Goal: Task Accomplishment & Management: Complete application form

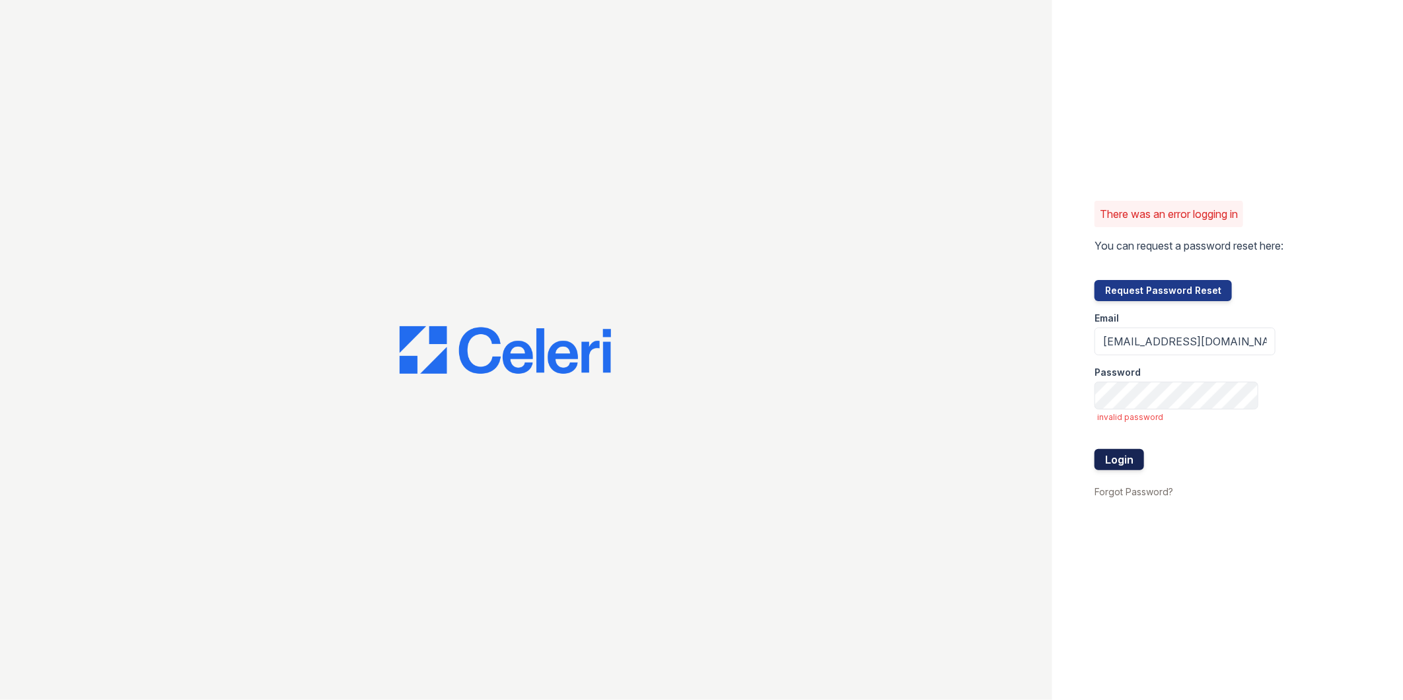
click at [1132, 454] on button "Login" at bounding box center [1120, 459] width 50 height 21
click at [959, 155] on div at bounding box center [526, 350] width 1052 height 700
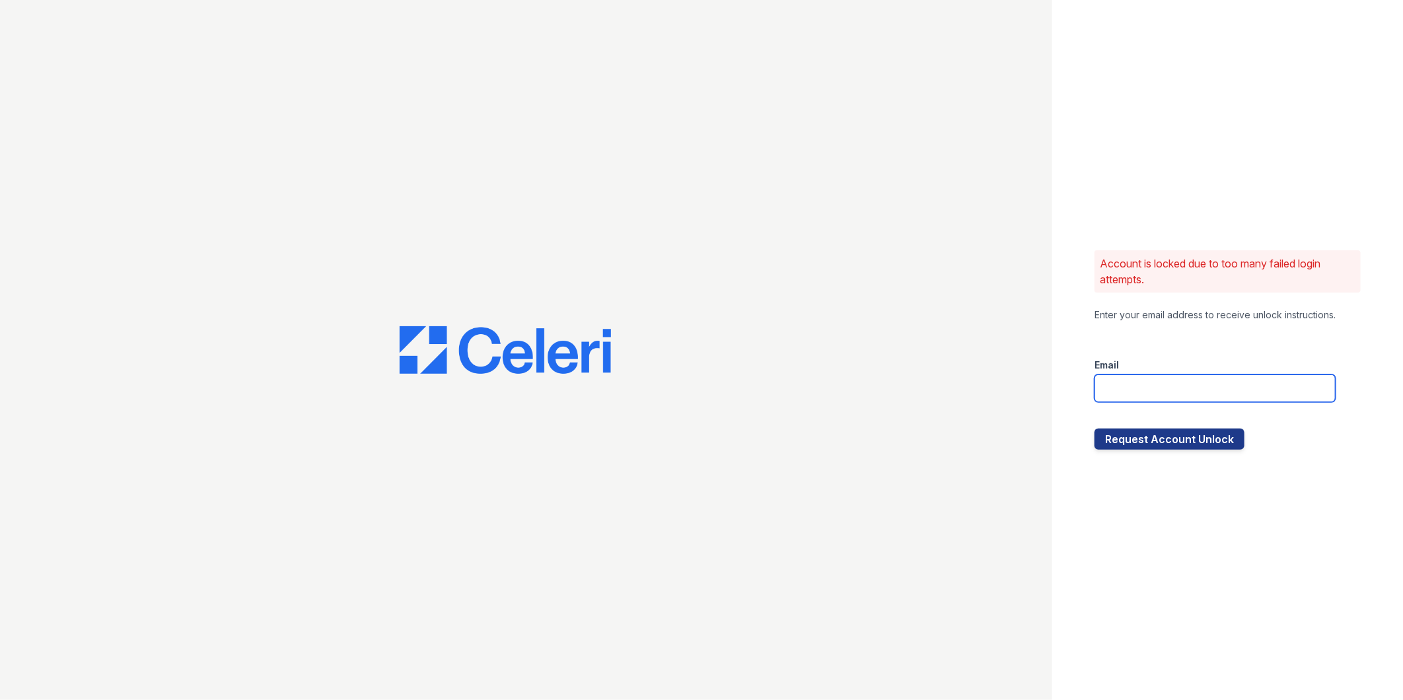
click at [1260, 396] on input "email" at bounding box center [1215, 389] width 241 height 28
type input "[EMAIL_ADDRESS][DOMAIN_NAME]"
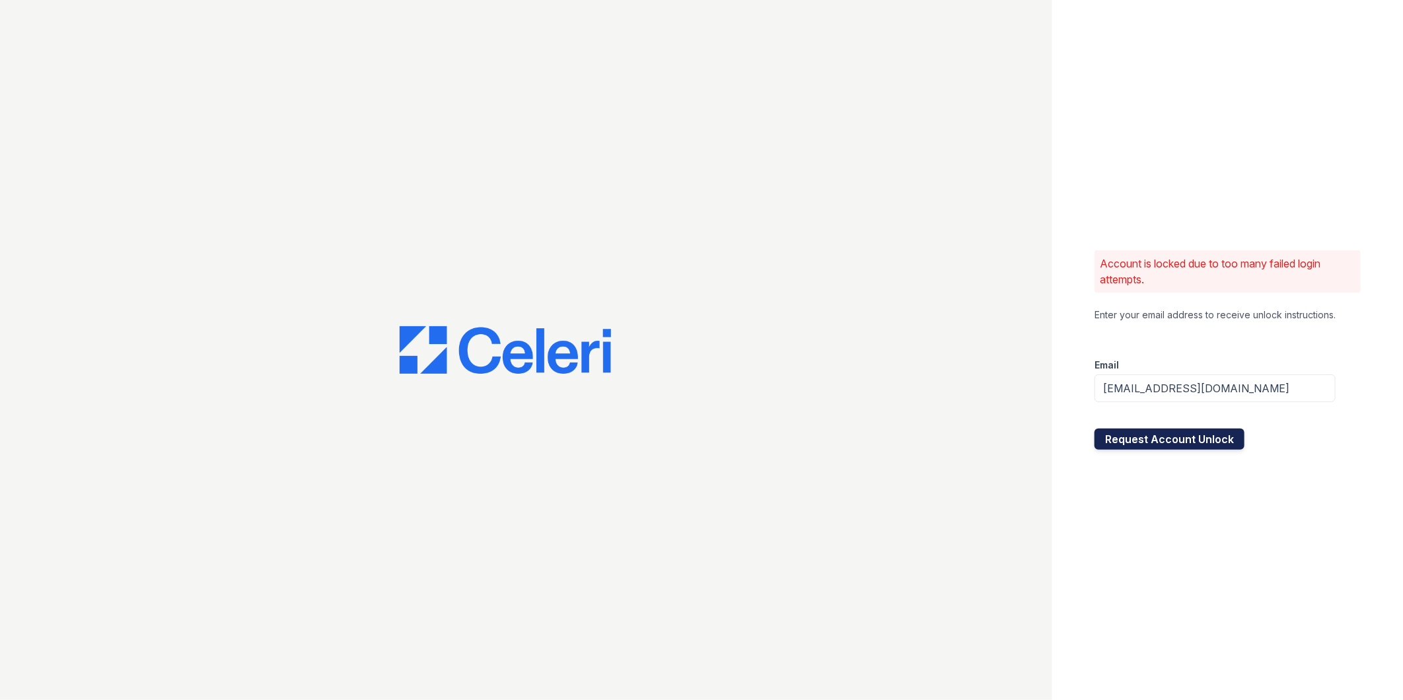
click at [1206, 440] on button "Request Account Unlock" at bounding box center [1170, 439] width 150 height 21
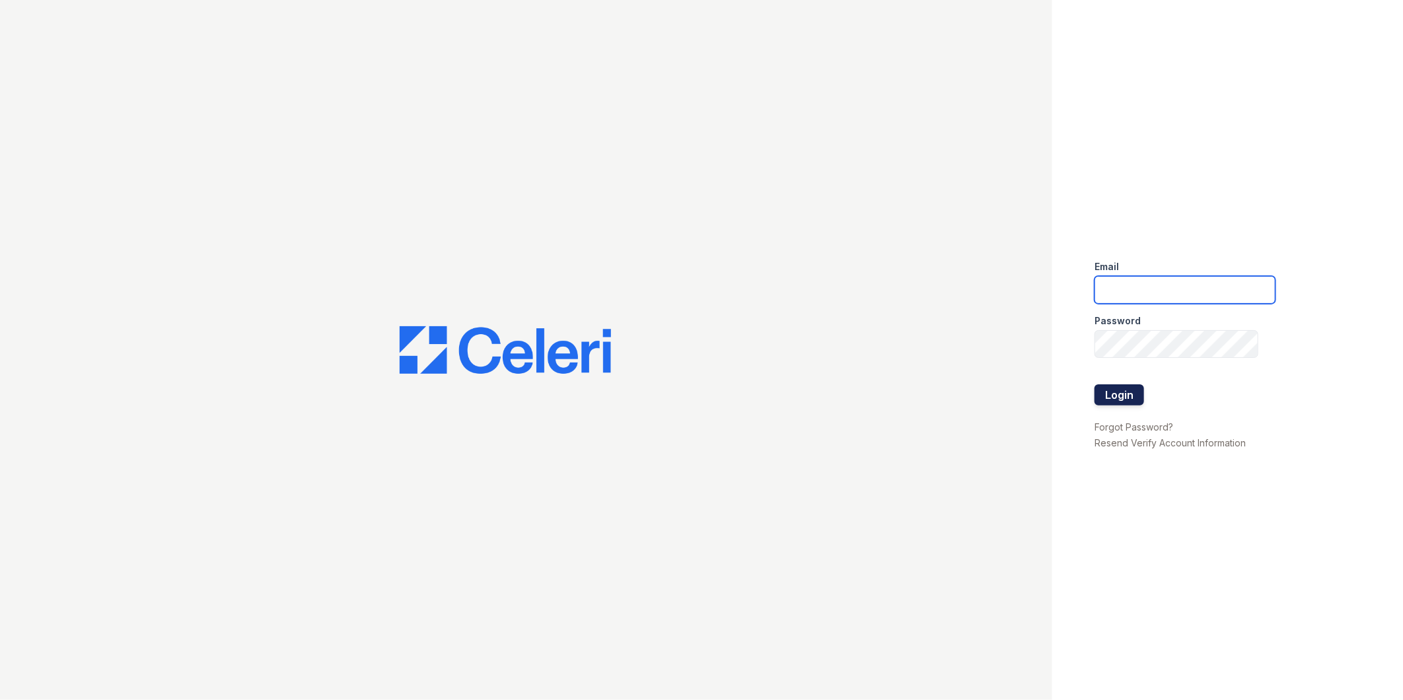
type input "[EMAIL_ADDRESS][DOMAIN_NAME]"
click at [1099, 391] on button "Login" at bounding box center [1120, 394] width 50 height 21
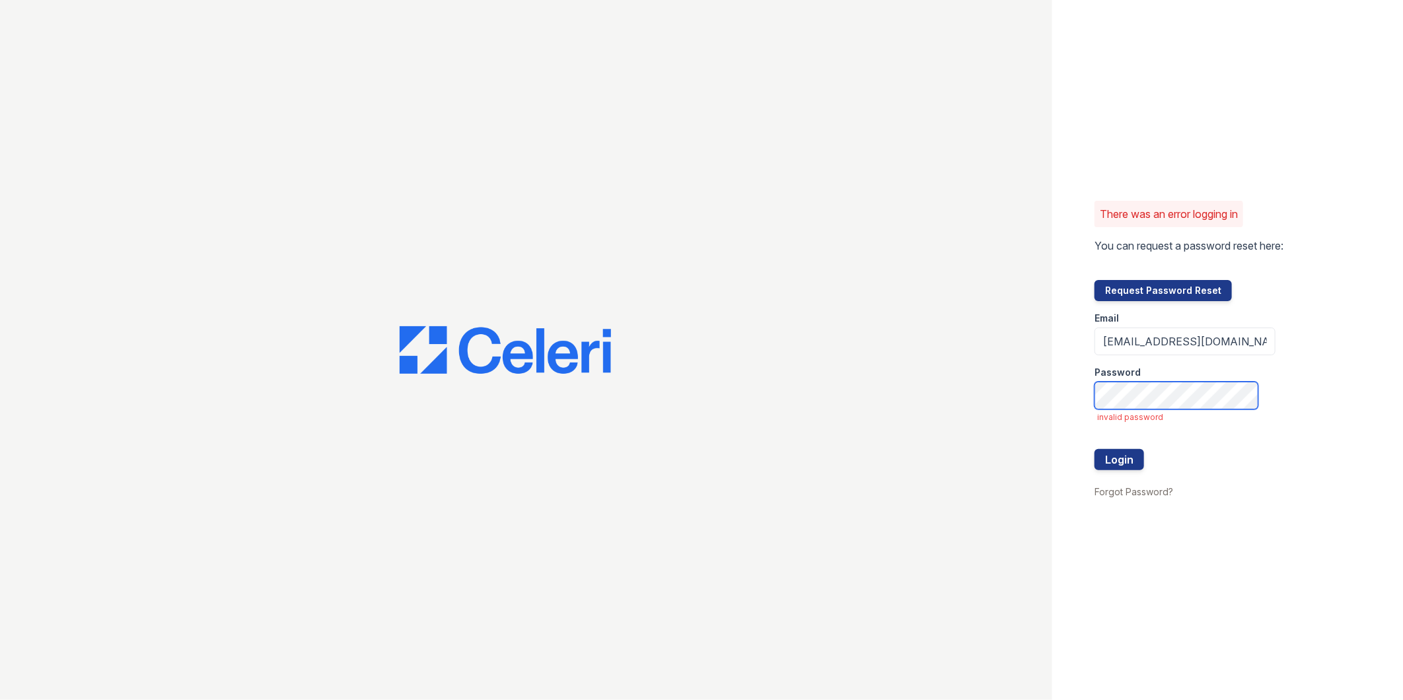
click at [1095, 449] on button "Login" at bounding box center [1120, 459] width 50 height 21
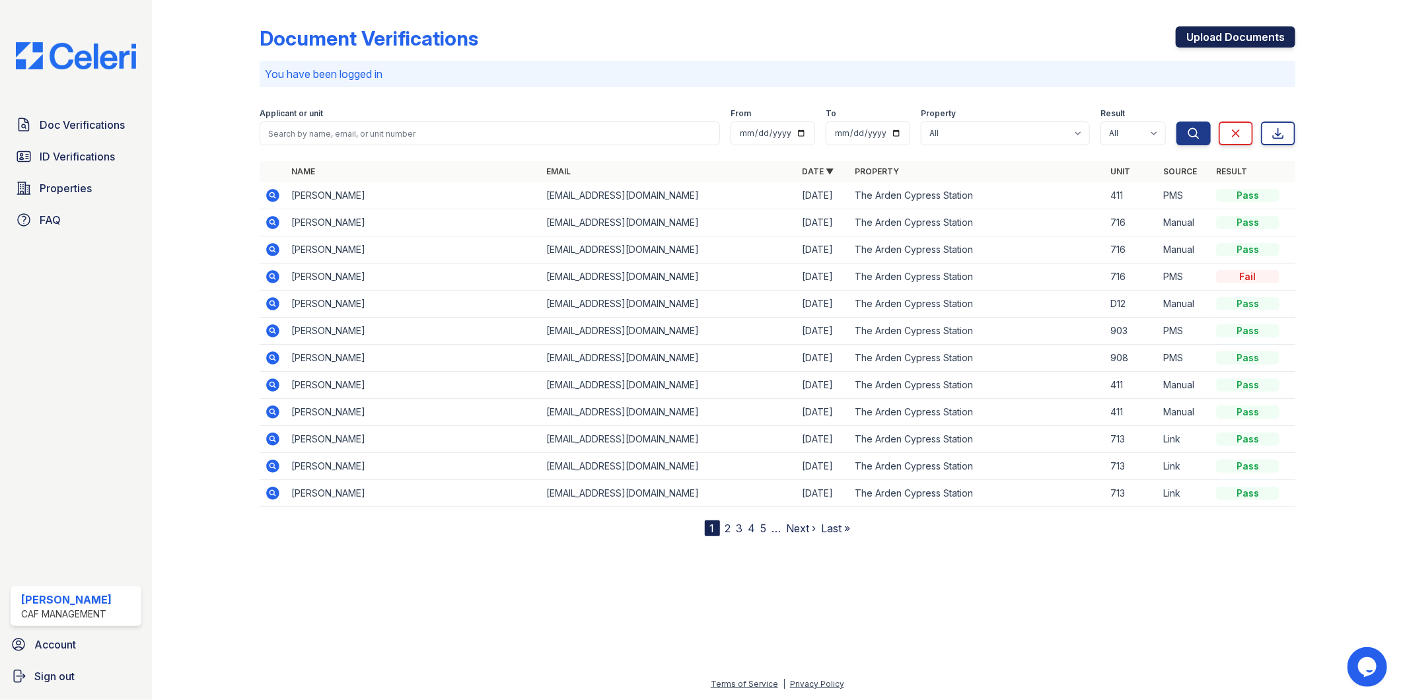
click at [1233, 35] on link "Upload Documents" at bounding box center [1236, 36] width 120 height 21
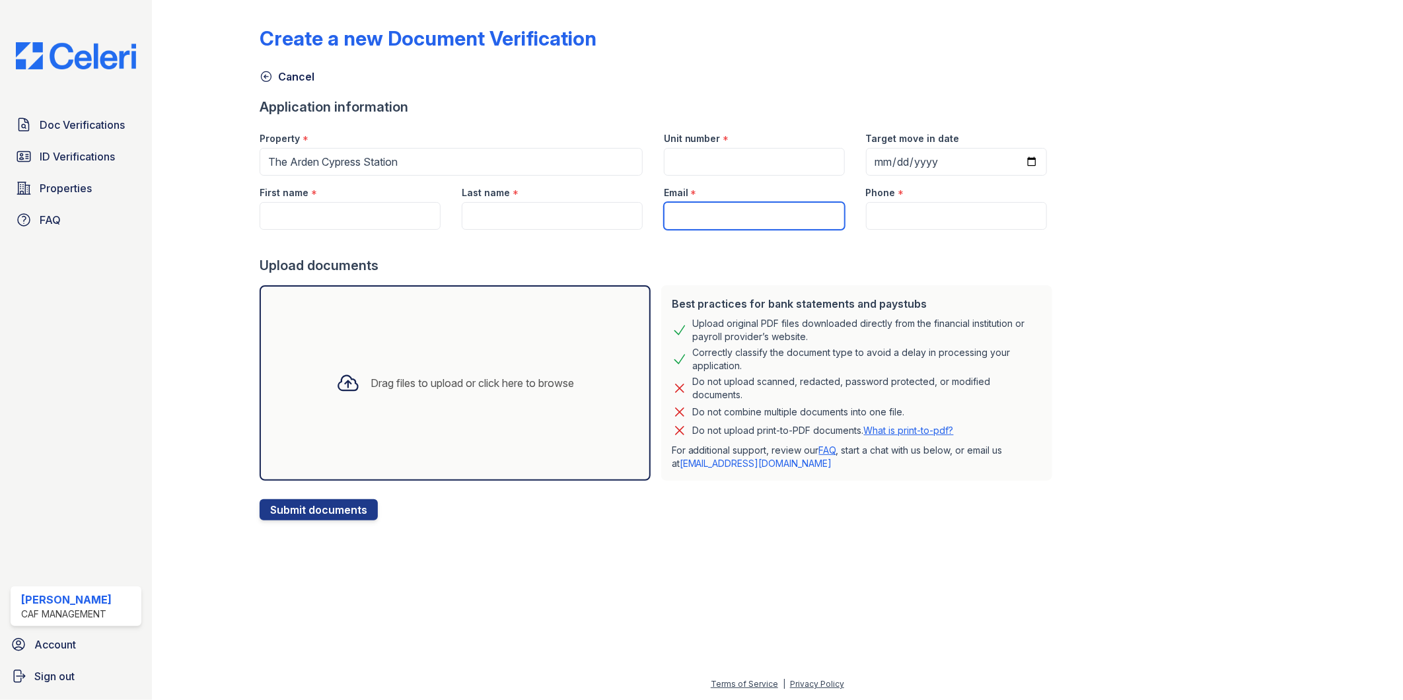
click at [731, 221] on input "Email" at bounding box center [754, 216] width 181 height 28
click at [876, 219] on input "Phone" at bounding box center [956, 216] width 181 height 28
paste input "(956) 371-5762"
type input "(956) 371-5762"
click at [709, 229] on input "Email" at bounding box center [754, 216] width 181 height 28
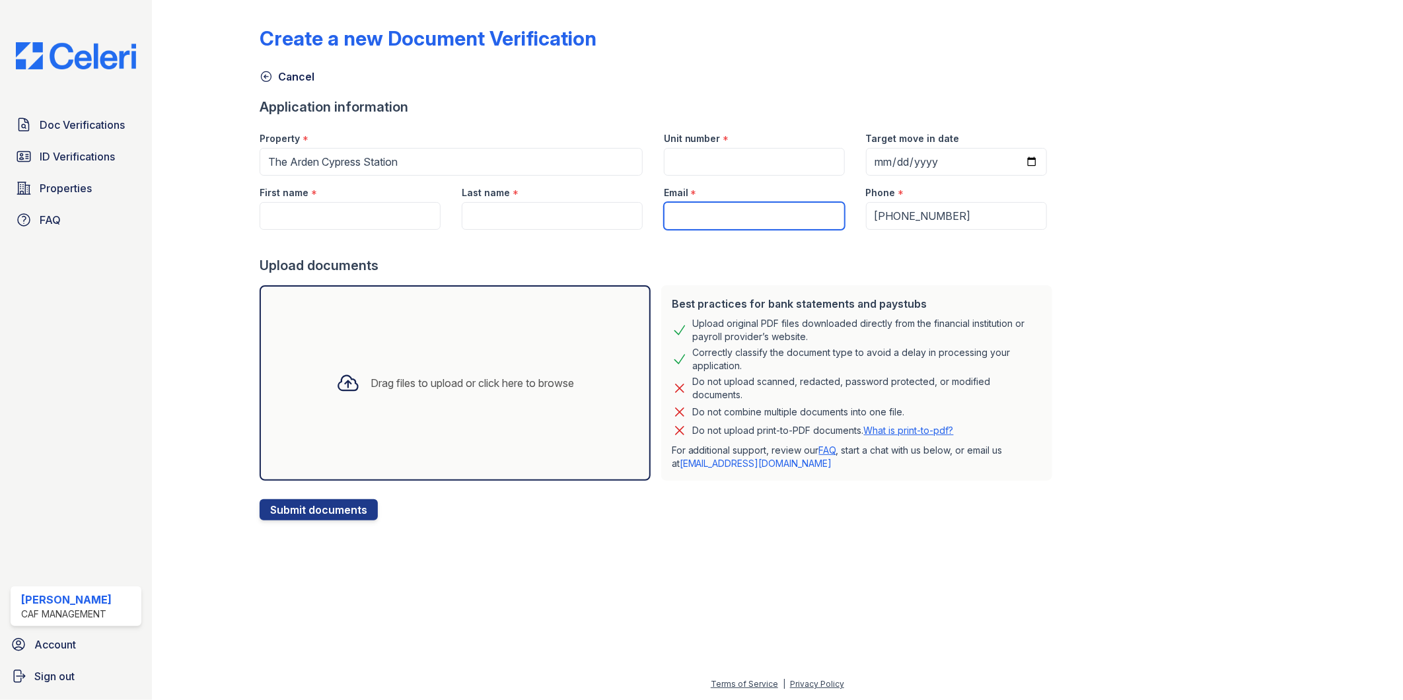
paste input "[EMAIL_ADDRESS][DOMAIN_NAME]"
type input "[EMAIL_ADDRESS][DOMAIN_NAME]"
click at [729, 167] on input "Unit number" at bounding box center [754, 162] width 181 height 28
type input "F01"
click at [1019, 153] on input "Target move in date" at bounding box center [956, 162] width 181 height 28
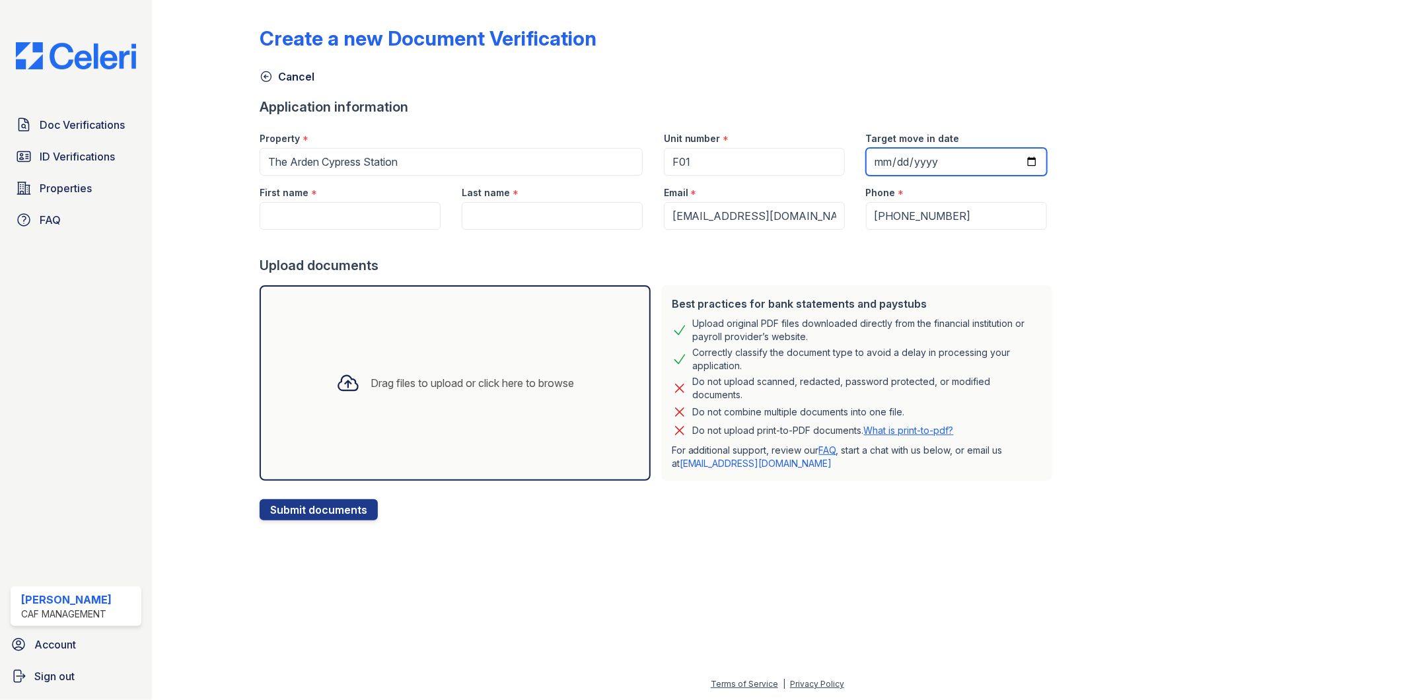
click at [1009, 164] on input "Target move in date" at bounding box center [956, 162] width 181 height 28
type input "2025-09-29"
click at [304, 215] on input "First name" at bounding box center [350, 216] width 181 height 28
type input "[PERSON_NAME]"
click at [560, 221] on input "Last name" at bounding box center [552, 216] width 181 height 28
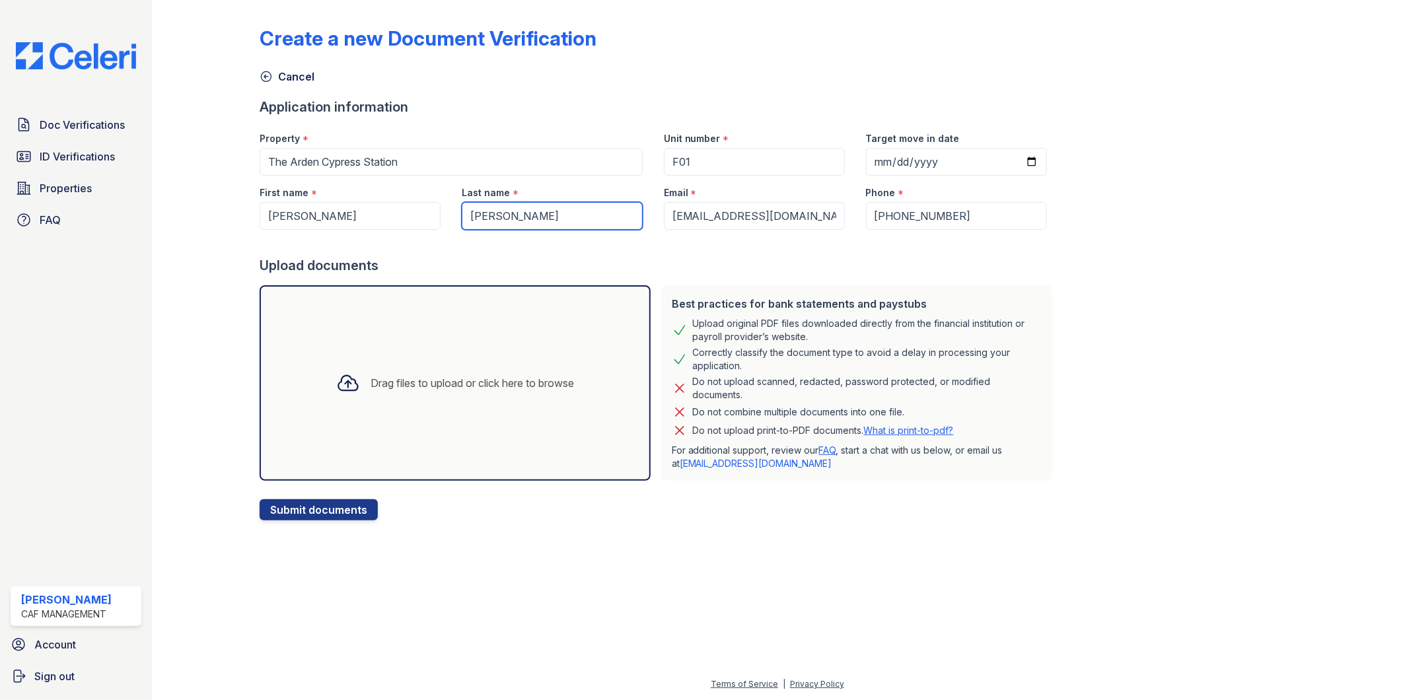
type input "[PERSON_NAME]"
click at [500, 336] on div "Drag files to upload or click here to browse" at bounding box center [455, 383] width 391 height 196
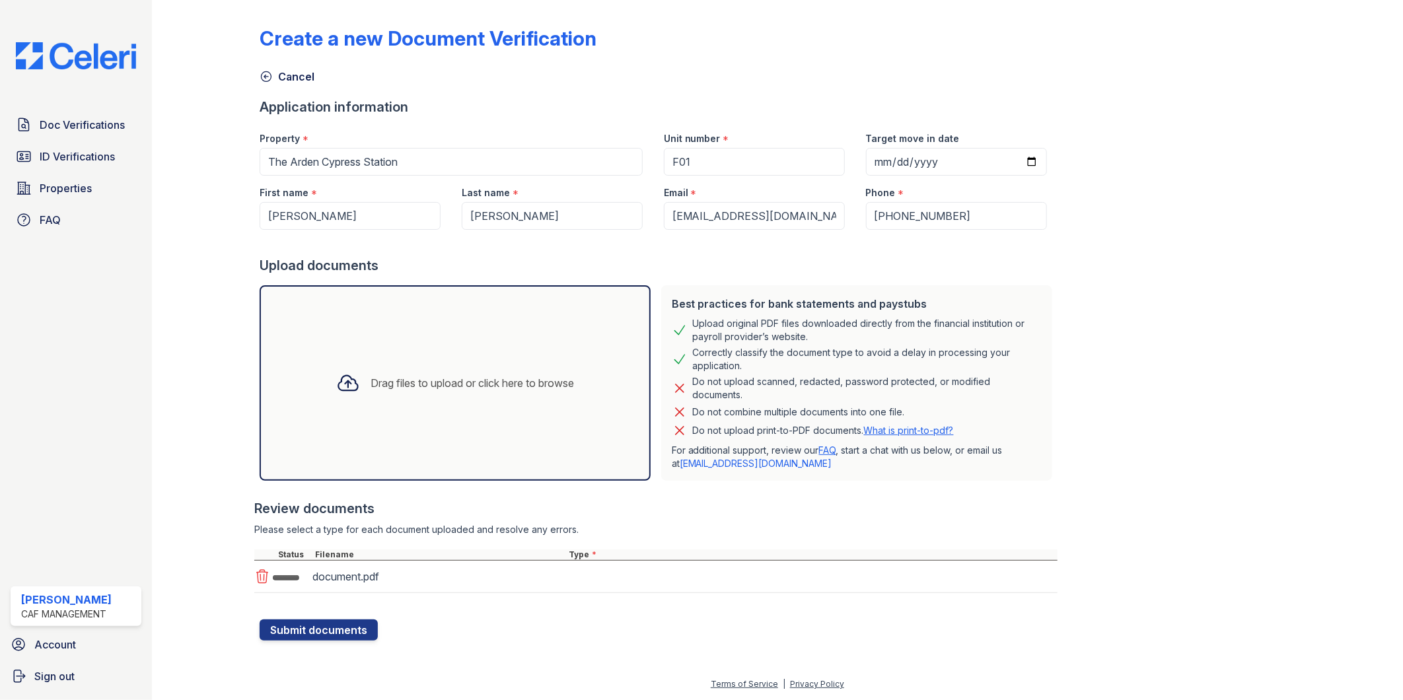
click at [480, 400] on div "Drag files to upload or click here to browse" at bounding box center [455, 383] width 259 height 45
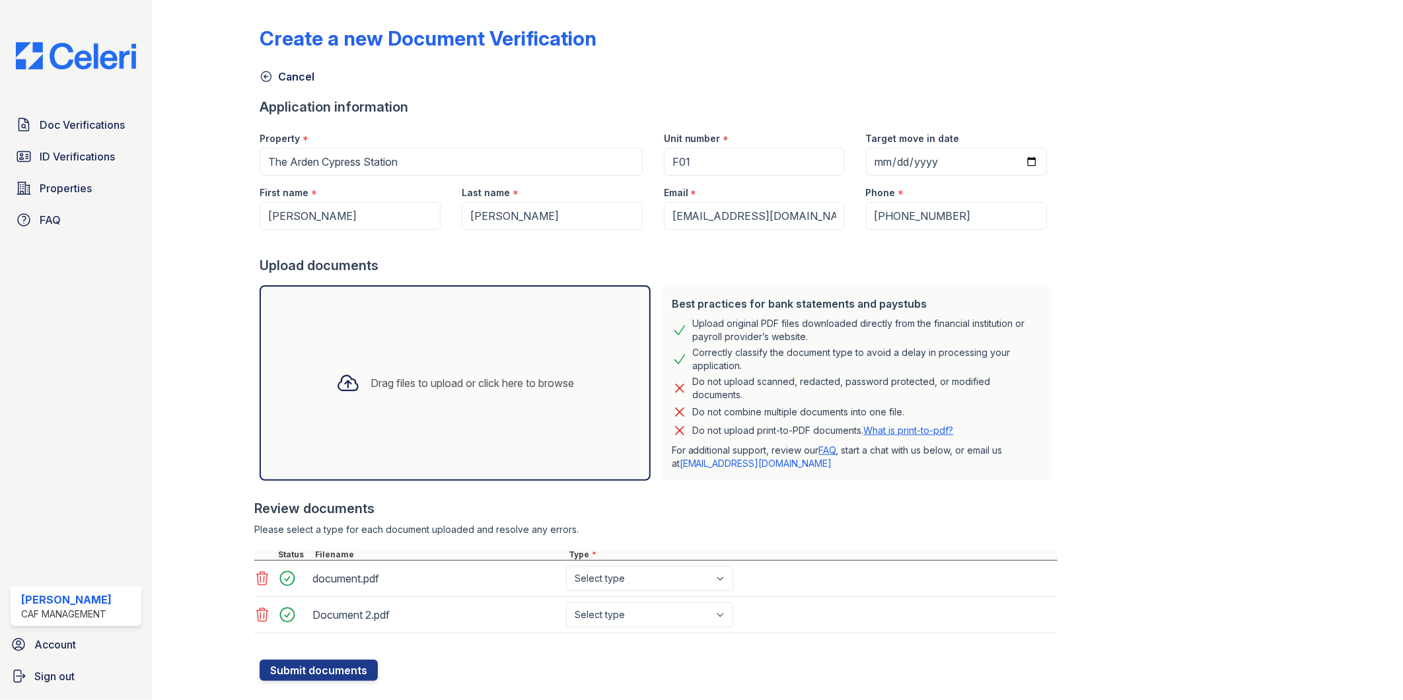
click at [519, 414] on div "Drag files to upload or click here to browse" at bounding box center [455, 383] width 391 height 196
click at [419, 391] on div "Drag files to upload or click here to browse" at bounding box center [472, 383] width 203 height 16
click at [519, 342] on div "Drag files to upload or click here to browse" at bounding box center [455, 383] width 391 height 196
click at [478, 400] on div "Drag files to upload or click here to browse" at bounding box center [455, 383] width 259 height 45
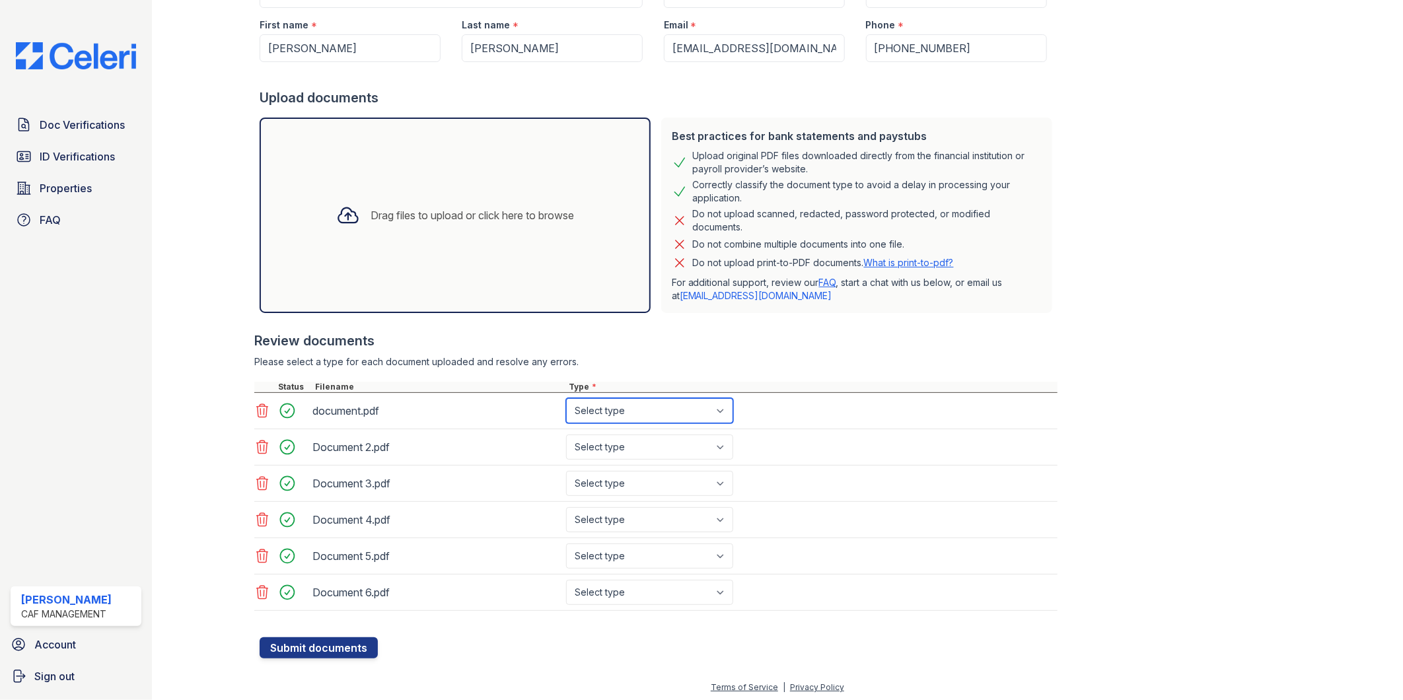
click at [606, 413] on select "Select type Paystub Bank Statement Offer Letter Tax Documents Benefit Award Let…" at bounding box center [649, 410] width 167 height 25
select select "bank_statement"
click at [566, 398] on select "Select type Paystub Bank Statement Offer Letter Tax Documents Benefit Award Let…" at bounding box center [649, 410] width 167 height 25
click at [630, 448] on select "Select type Paystub Bank Statement Offer Letter Tax Documents Benefit Award Let…" at bounding box center [649, 447] width 167 height 25
select select "bank_statement"
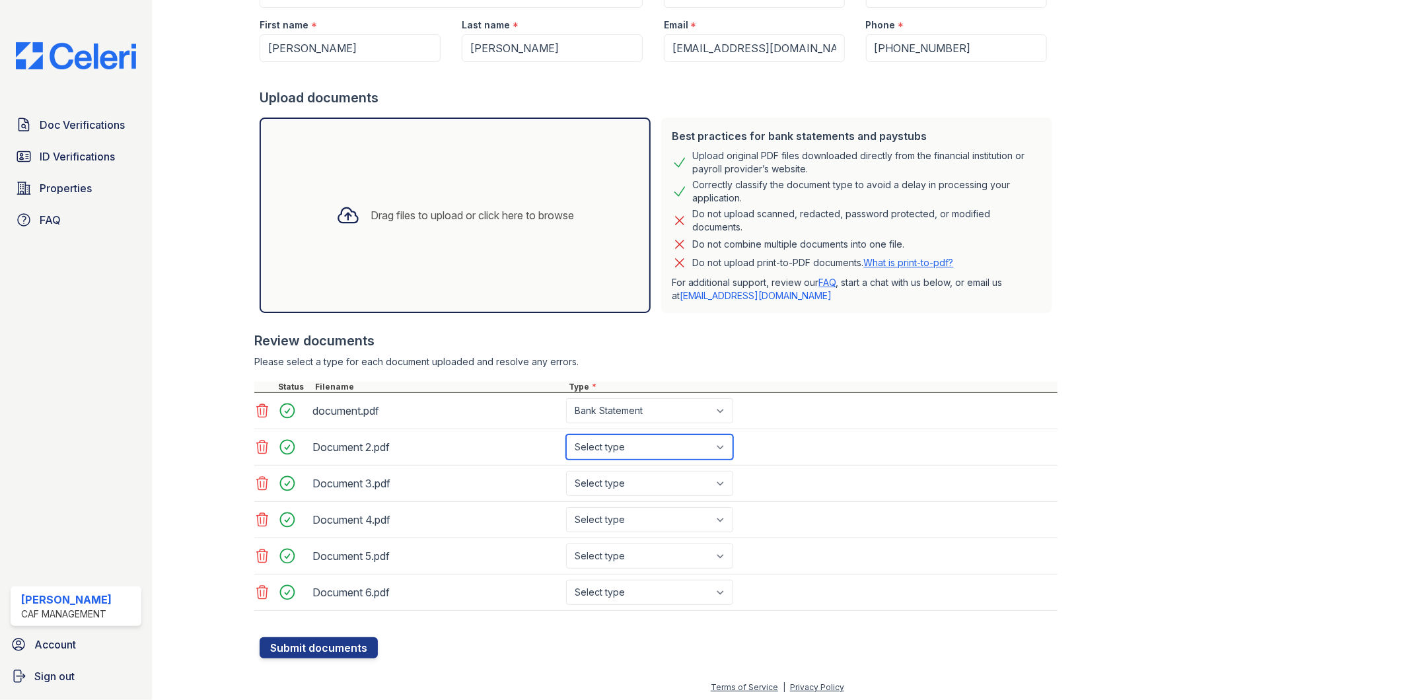
click at [566, 435] on select "Select type Paystub Bank Statement Offer Letter Tax Documents Benefit Award Let…" at bounding box center [649, 447] width 167 height 25
click at [633, 492] on select "Select type Paystub Bank Statement Offer Letter Tax Documents Benefit Award Let…" at bounding box center [649, 483] width 167 height 25
select select "bank_statement"
click at [566, 471] on select "Select type Paystub Bank Statement Offer Letter Tax Documents Benefit Award Let…" at bounding box center [649, 483] width 167 height 25
click at [620, 530] on select "Select type Paystub Bank Statement Offer Letter Tax Documents Benefit Award Let…" at bounding box center [649, 519] width 167 height 25
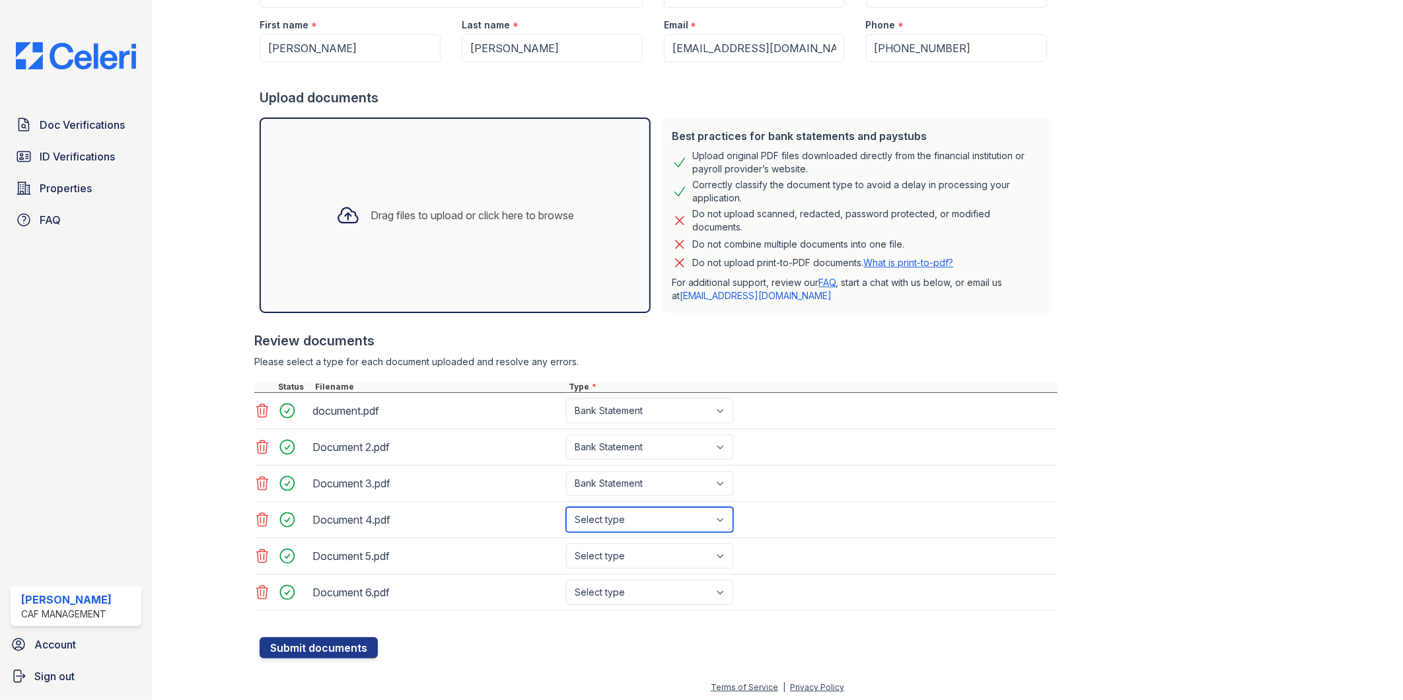
select select "bank_statement"
click at [566, 507] on select "Select type Paystub Bank Statement Offer Letter Tax Documents Benefit Award Let…" at bounding box center [649, 519] width 167 height 25
click at [612, 568] on select "Select type Paystub Bank Statement Offer Letter Tax Documents Benefit Award Let…" at bounding box center [649, 556] width 167 height 25
select select "bank_statement"
click at [566, 544] on select "Select type Paystub Bank Statement Offer Letter Tax Documents Benefit Award Let…" at bounding box center [649, 556] width 167 height 25
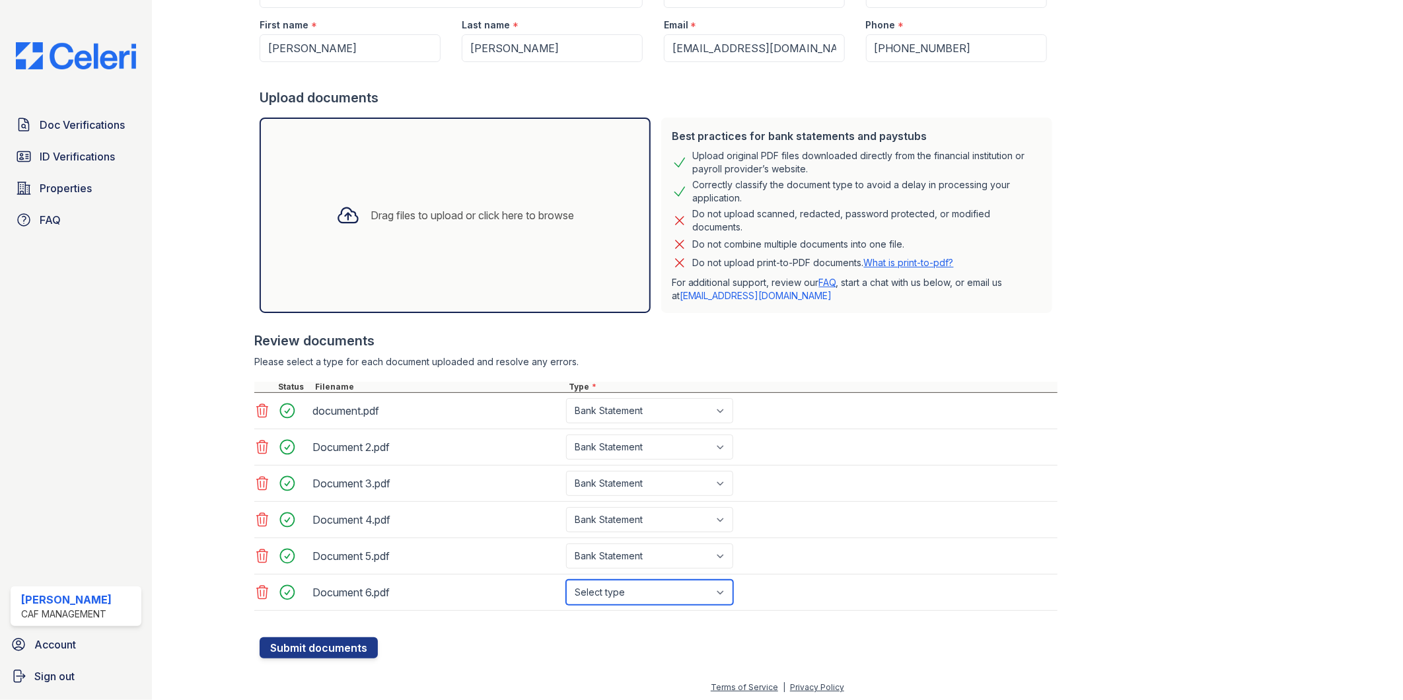
click at [611, 590] on select "Select type Paystub Bank Statement Offer Letter Tax Documents Benefit Award Let…" at bounding box center [649, 592] width 167 height 25
select select "bank_statement"
click at [566, 581] on select "Select type Paystub Bank Statement Offer Letter Tax Documents Benefit Award Let…" at bounding box center [649, 592] width 167 height 25
click at [737, 335] on div "Review documents" at bounding box center [655, 341] width 803 height 18
click at [329, 653] on button "Submit documents" at bounding box center [319, 647] width 118 height 21
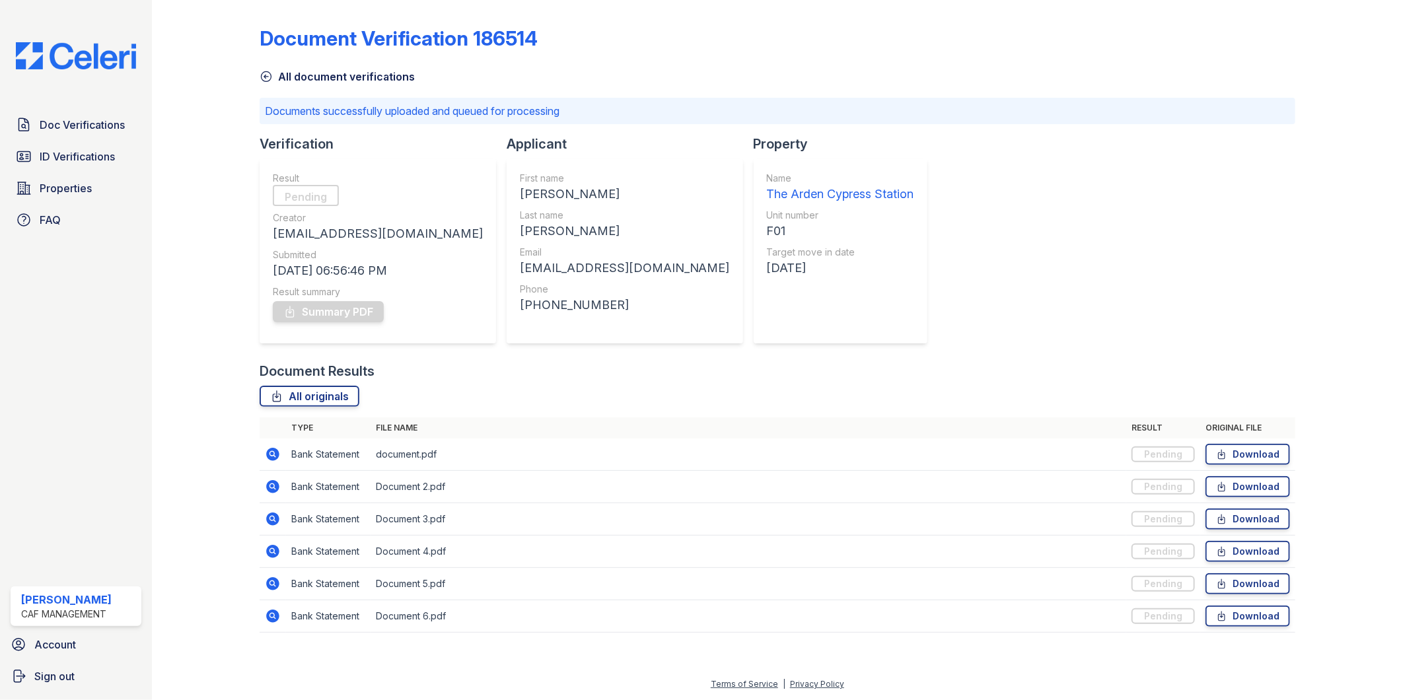
click at [266, 73] on icon at bounding box center [266, 76] width 13 height 13
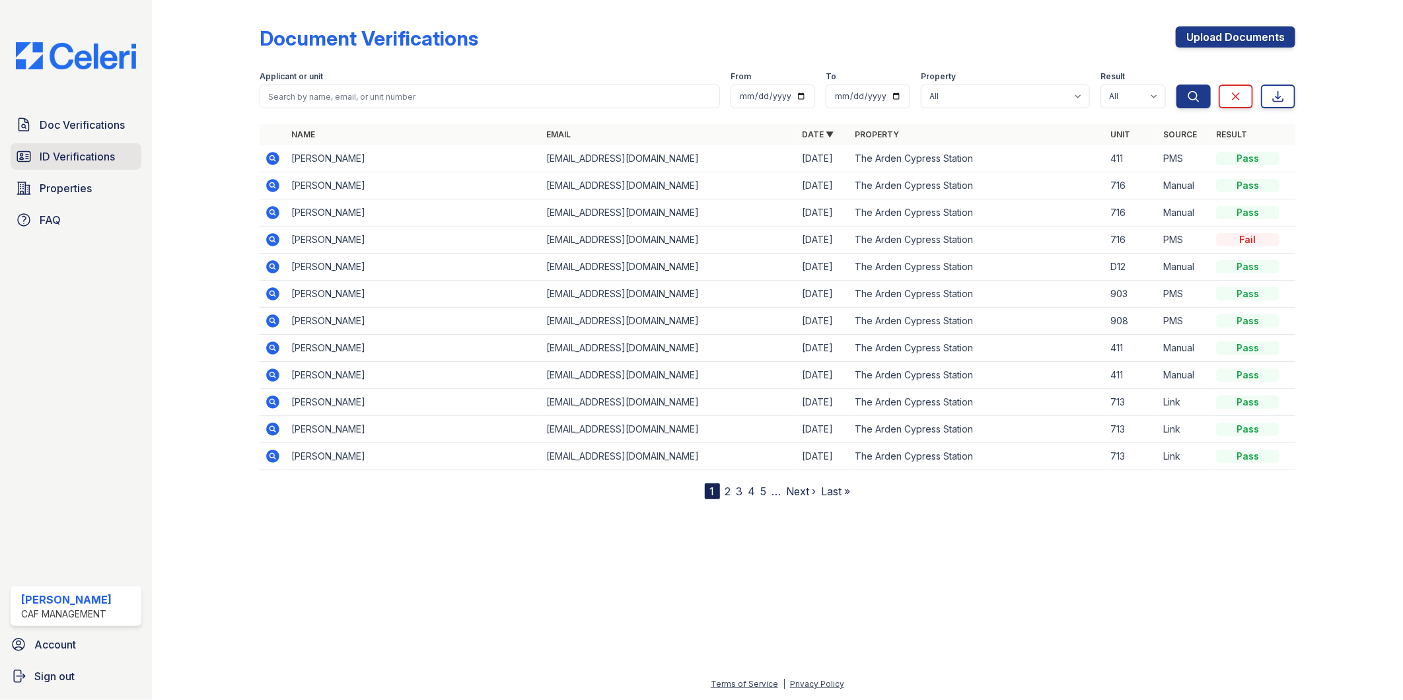
click at [86, 155] on span "ID Verifications" at bounding box center [77, 157] width 75 height 16
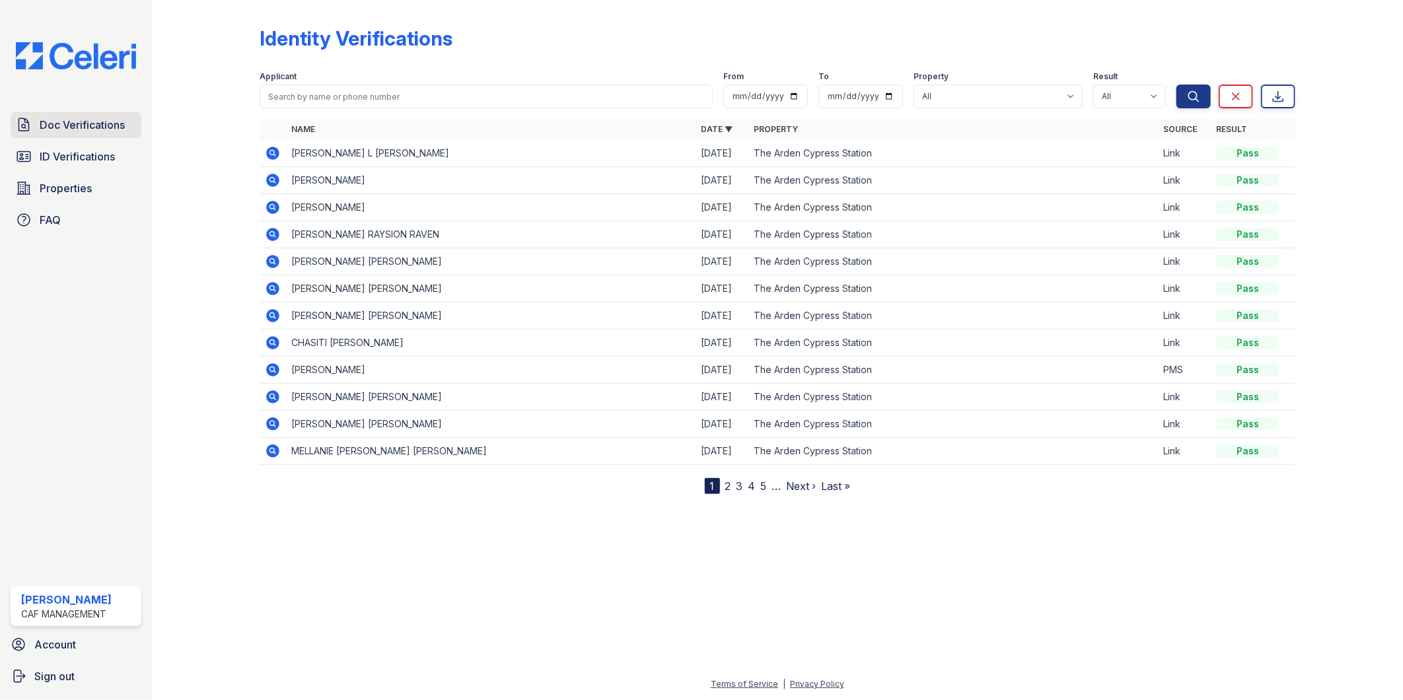
click at [56, 117] on span "Doc Verifications" at bounding box center [82, 125] width 85 height 16
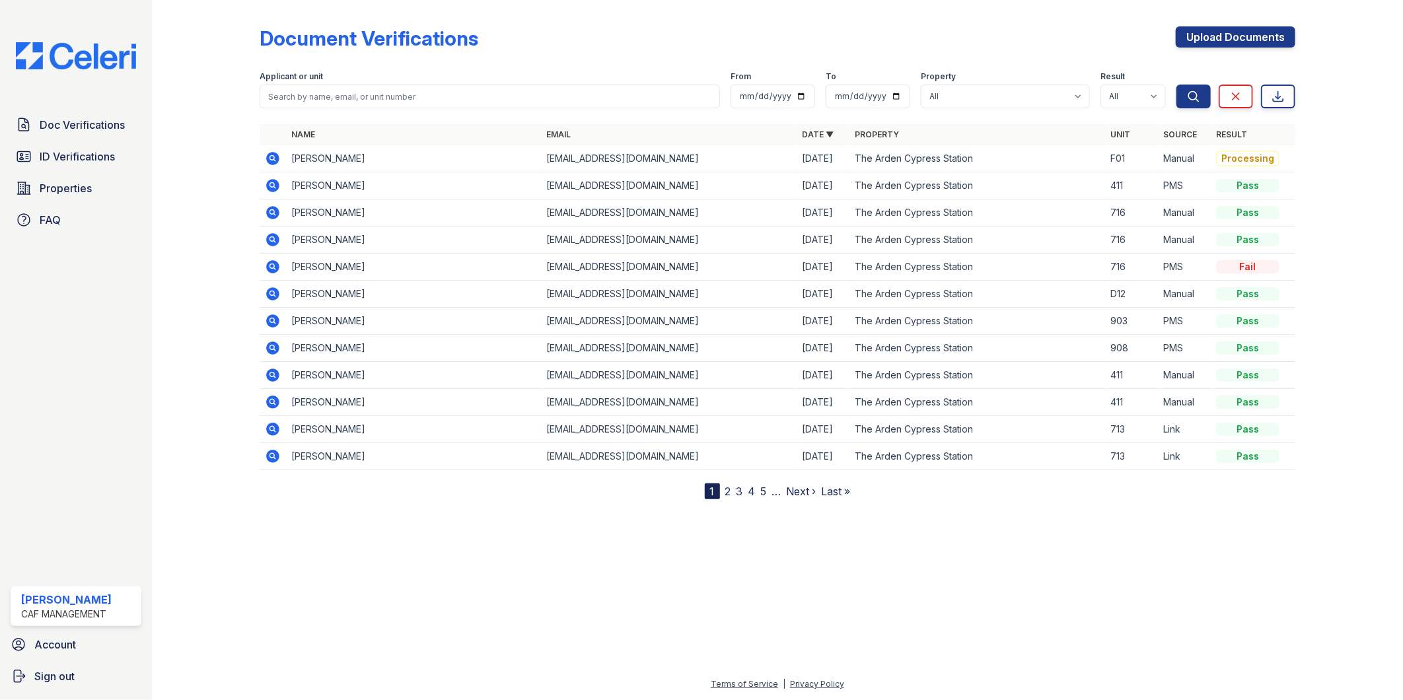
click at [801, 58] on div "Document Verifications Upload Documents" at bounding box center [778, 43] width 1036 height 34
drag, startPoint x: 1402, startPoint y: 201, endPoint x: 496, endPoint y: 58, distance: 917.6
click at [496, 58] on div "Document Verifications Upload Documents" at bounding box center [778, 43] width 1036 height 34
click at [272, 159] on icon at bounding box center [271, 157] width 3 height 3
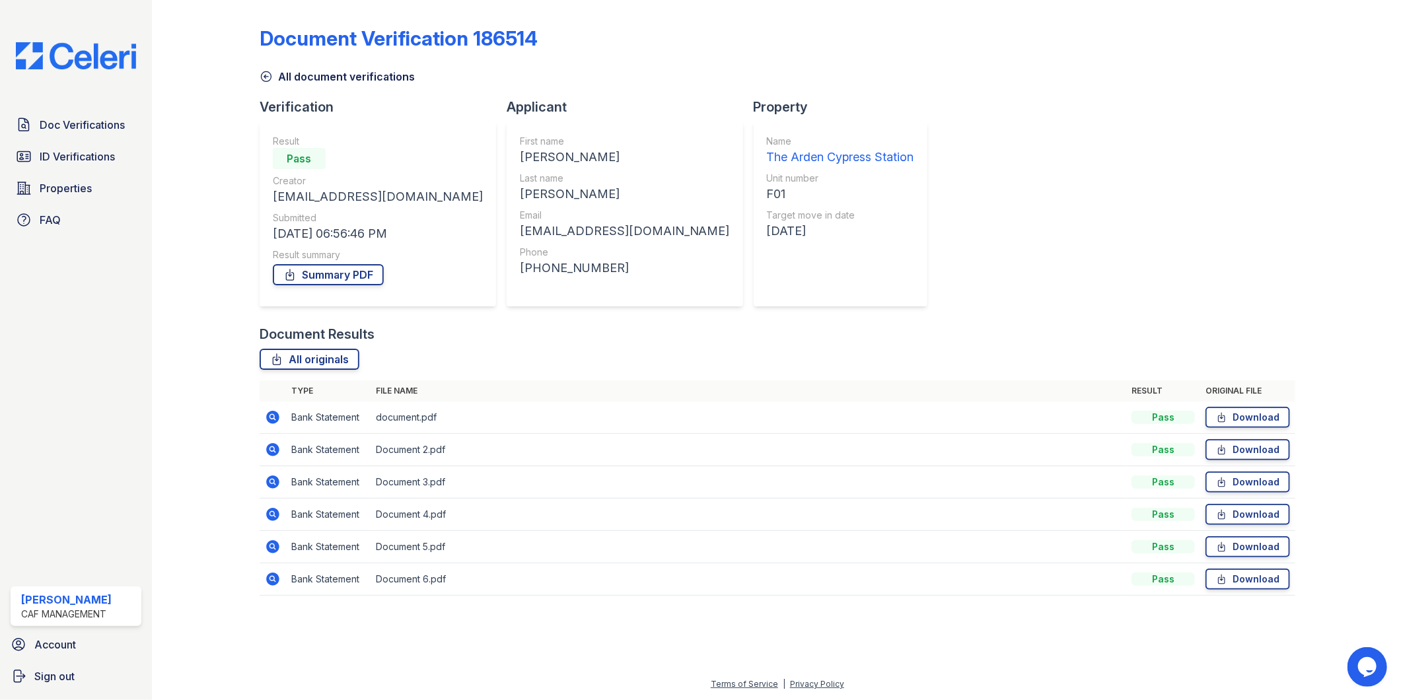
click at [989, 114] on div "Document Verification 186514 All document verifications Verification Result Pas…" at bounding box center [778, 307] width 1036 height 604
